Goal: Task Accomplishment & Management: Use online tool/utility

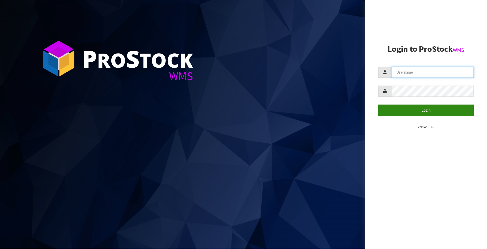
type input "FLOWAPAC"
click at [431, 106] on button "Login" at bounding box center [426, 110] width 96 height 11
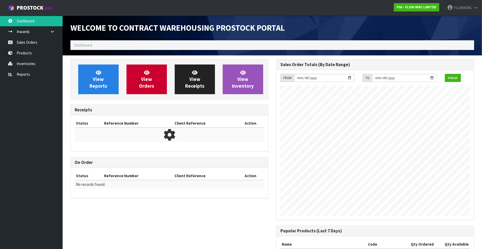
scroll to position [288, 206]
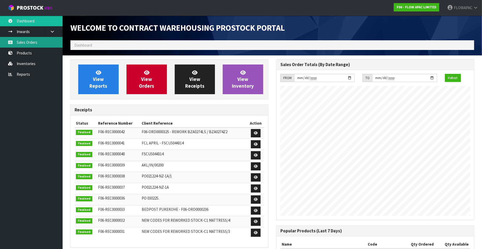
click at [22, 43] on link "Sales Orders" at bounding box center [31, 42] width 63 height 11
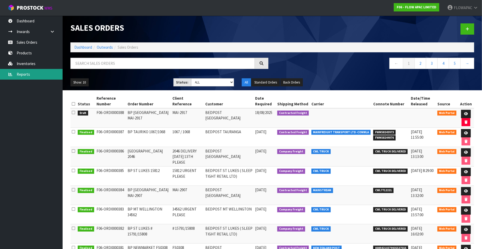
click at [25, 73] on link "Reports" at bounding box center [31, 74] width 63 height 11
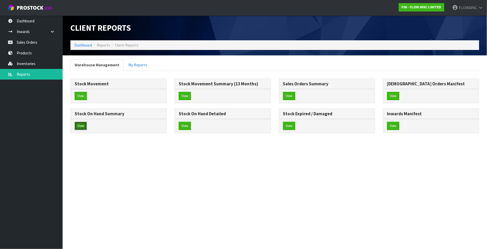
click at [83, 128] on button "View" at bounding box center [81, 126] width 12 height 8
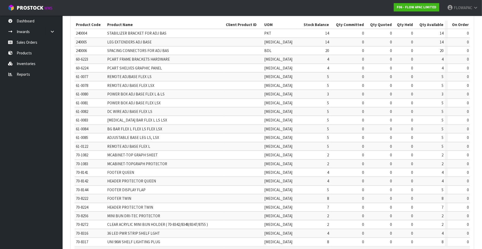
scroll to position [110, 0]
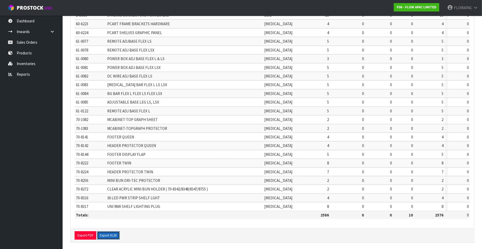
click at [108, 233] on button "Export XLSX" at bounding box center [108, 236] width 23 height 8
click at [34, 43] on link "Sales Orders" at bounding box center [31, 42] width 63 height 11
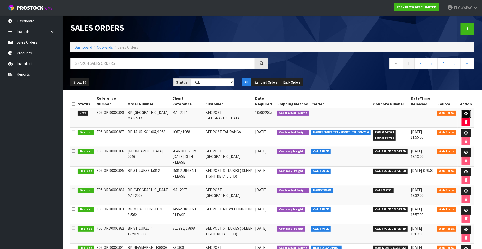
click at [466, 113] on icon at bounding box center [466, 113] width 4 height 3
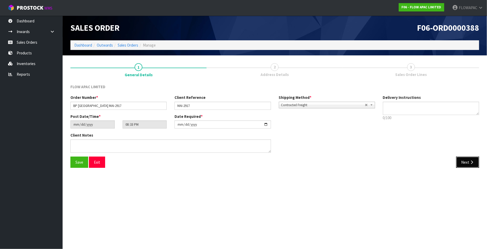
click at [469, 158] on button "Next" at bounding box center [467, 162] width 23 height 11
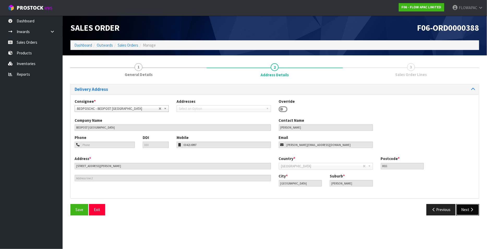
click at [468, 213] on button "Next" at bounding box center [467, 209] width 23 height 11
